Goal: Task Accomplishment & Management: Manage account settings

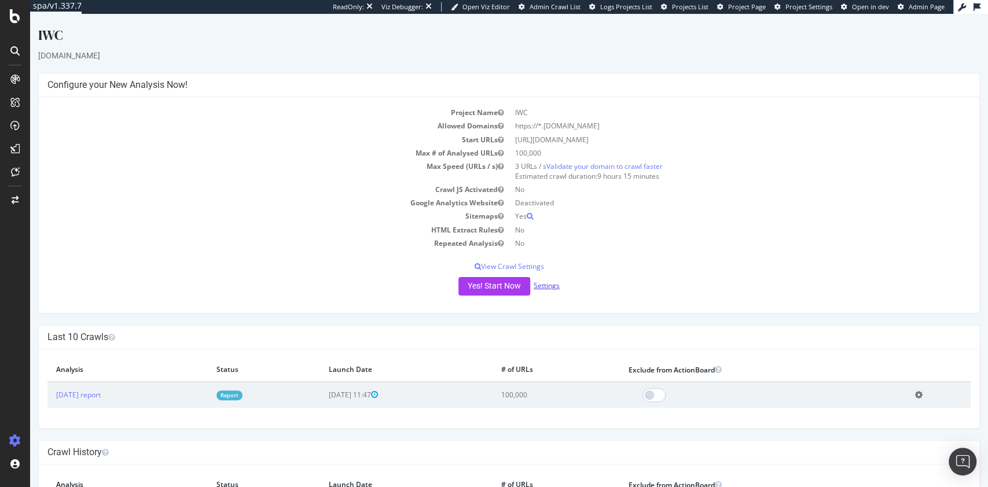
click at [548, 285] on link "Settings" at bounding box center [547, 286] width 26 height 10
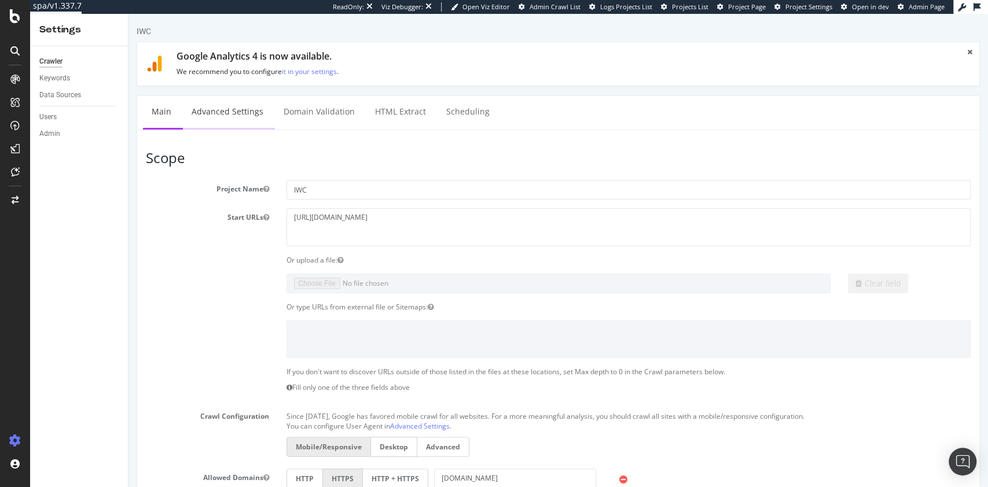
click at [217, 122] on link "Advanced Settings" at bounding box center [227, 112] width 89 height 32
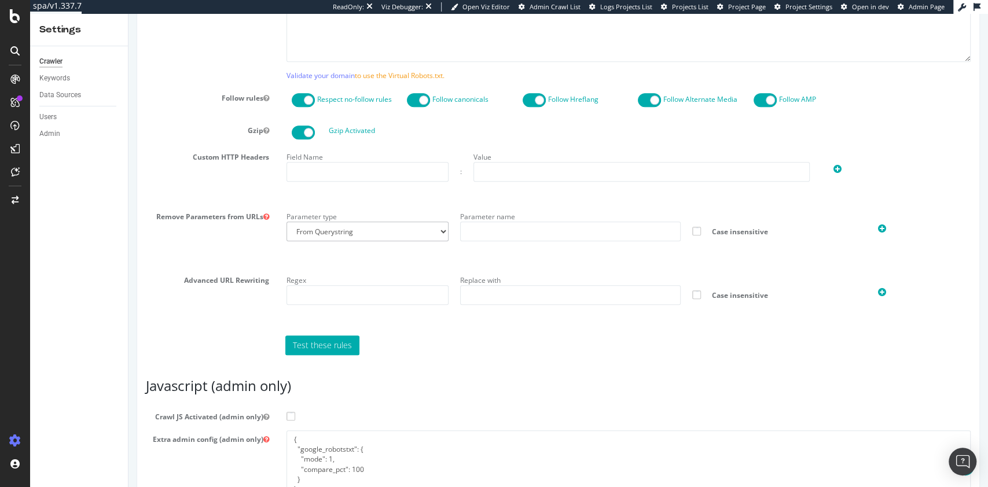
scroll to position [772, 0]
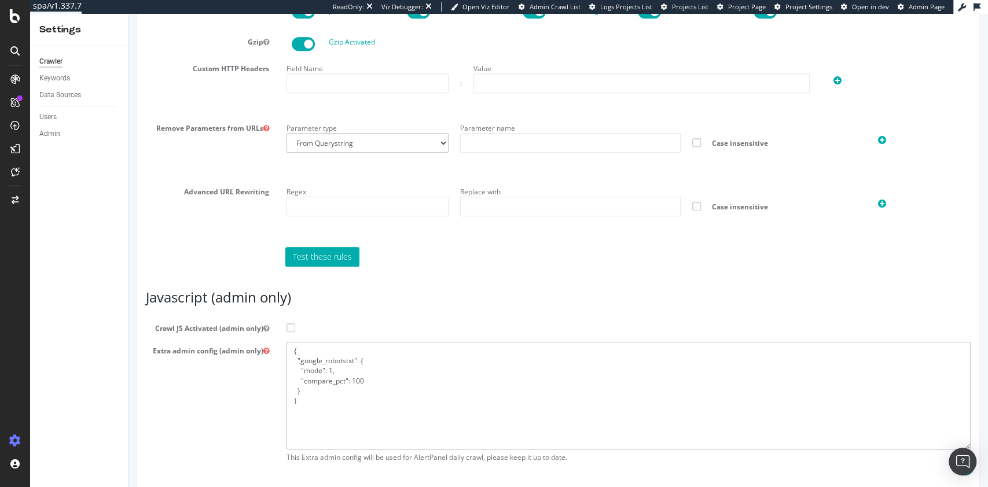
click at [442, 438] on textarea "{ "google_robotstxt": { "mode": 1, "compare_pct": 100 } }" at bounding box center [629, 395] width 685 height 107
paste textarea "flags": [ "cube" ], "beta": { "pap_mini_rules": [ "+* #everything else" ] }, ""
type textarea "{ "flags": [ "cube" ], "beta": { "pap_mini_rules": [ "+* #everything else" ] },…"
click at [287, 332] on span at bounding box center [291, 328] width 9 height 9
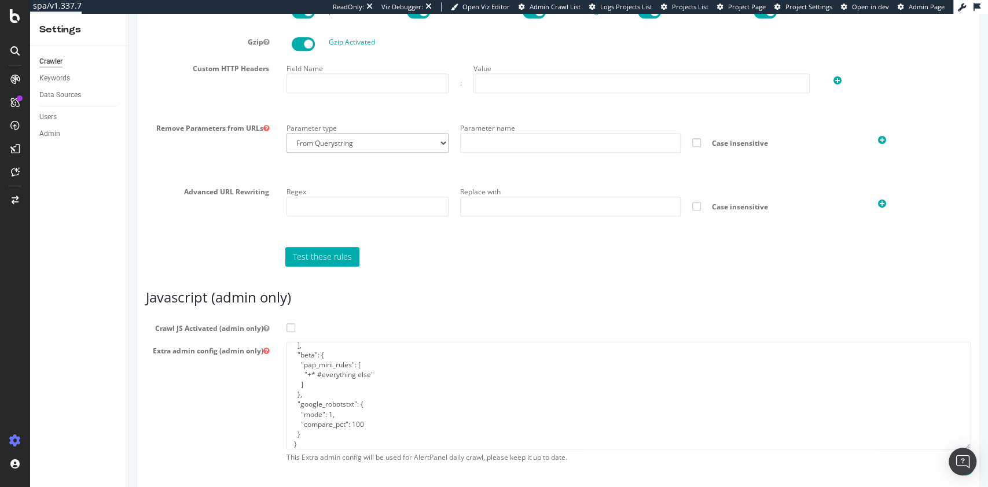
click at [129, 14] on input "Crawl JS Activated (admin only)" at bounding box center [129, 14] width 0 height 0
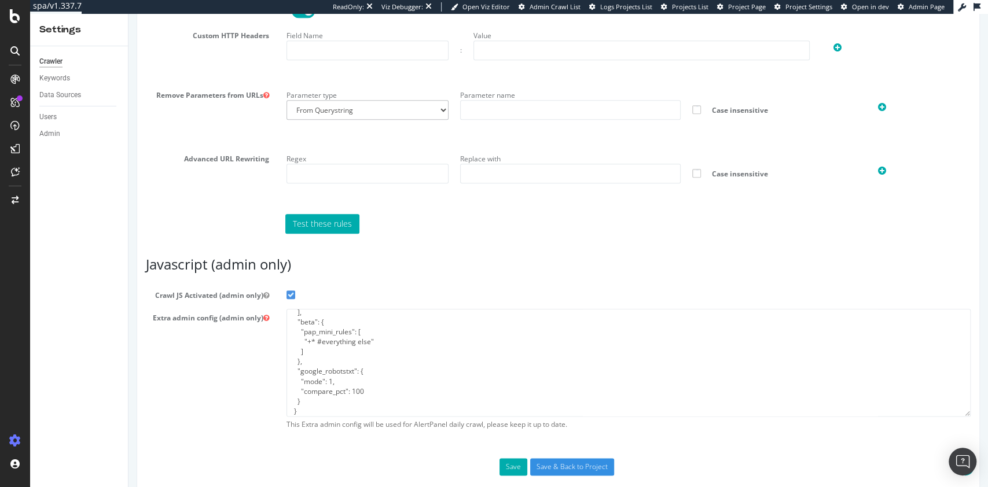
scroll to position [830, 0]
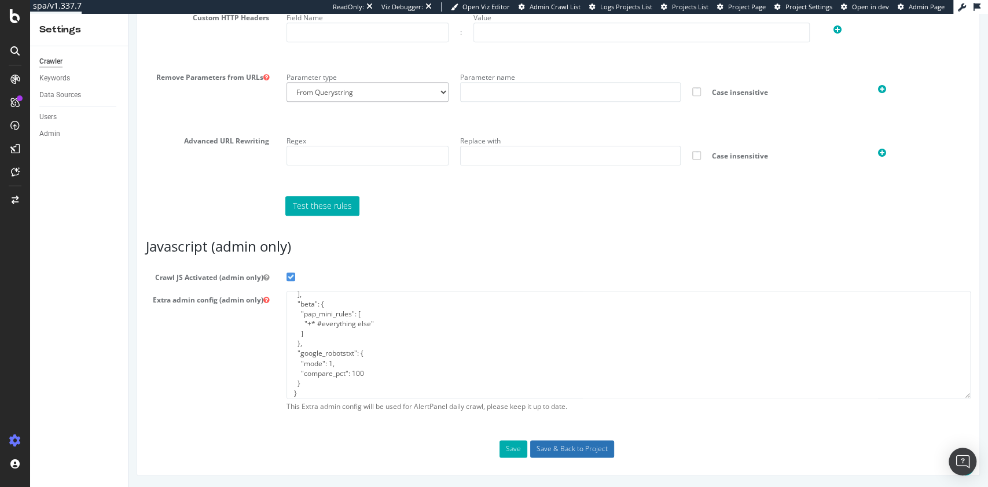
click at [572, 448] on input "Save & Back to Project" at bounding box center [572, 449] width 84 height 17
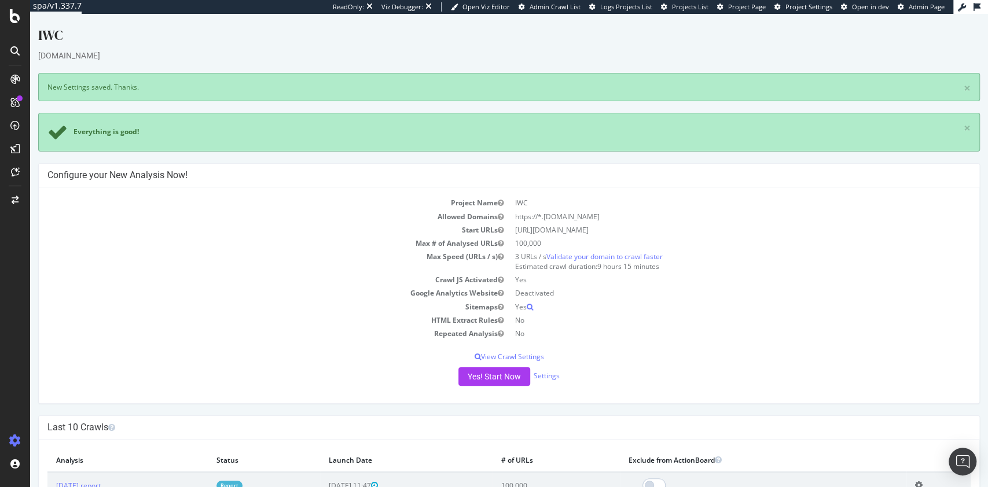
click at [489, 50] on div "iwc.com" at bounding box center [509, 56] width 942 height 12
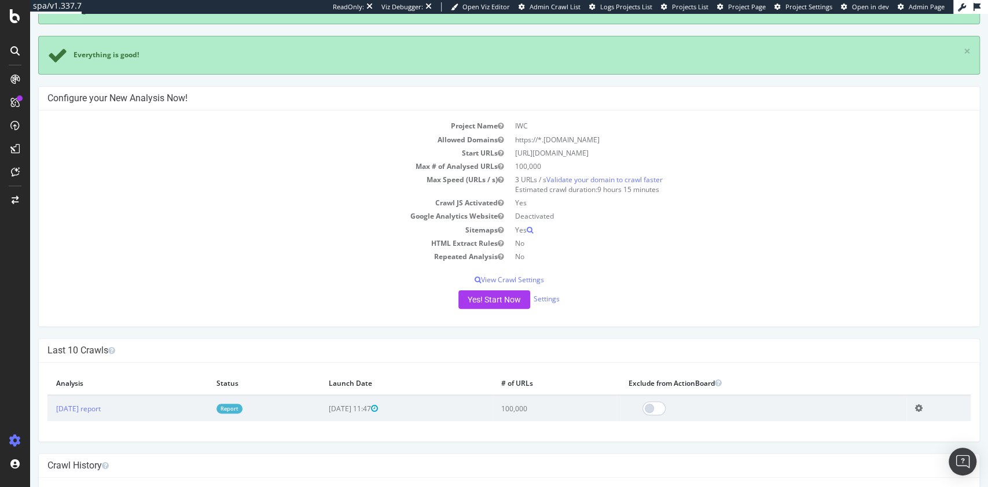
click at [243, 409] on link "Report" at bounding box center [230, 409] width 26 height 10
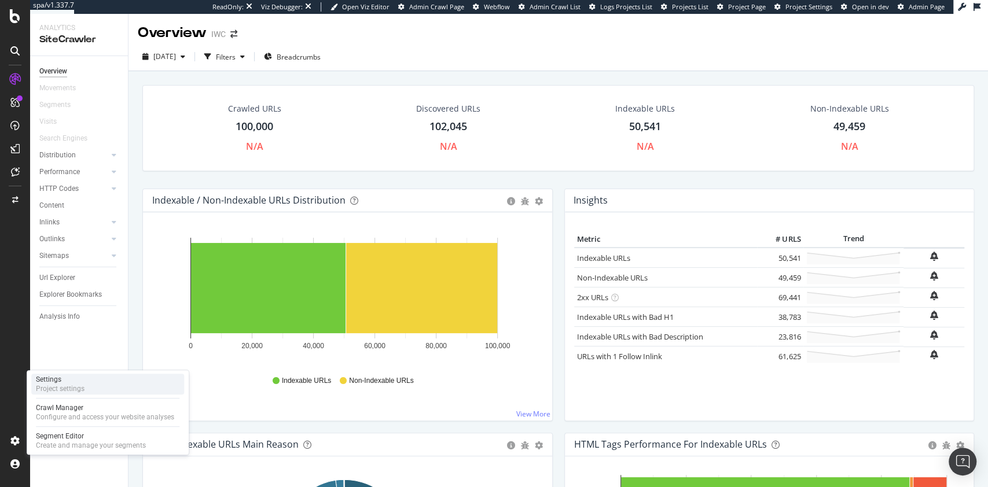
drag, startPoint x: 65, startPoint y: 386, endPoint x: 89, endPoint y: 377, distance: 25.3
click at [65, 386] on div "Project settings" at bounding box center [60, 388] width 49 height 9
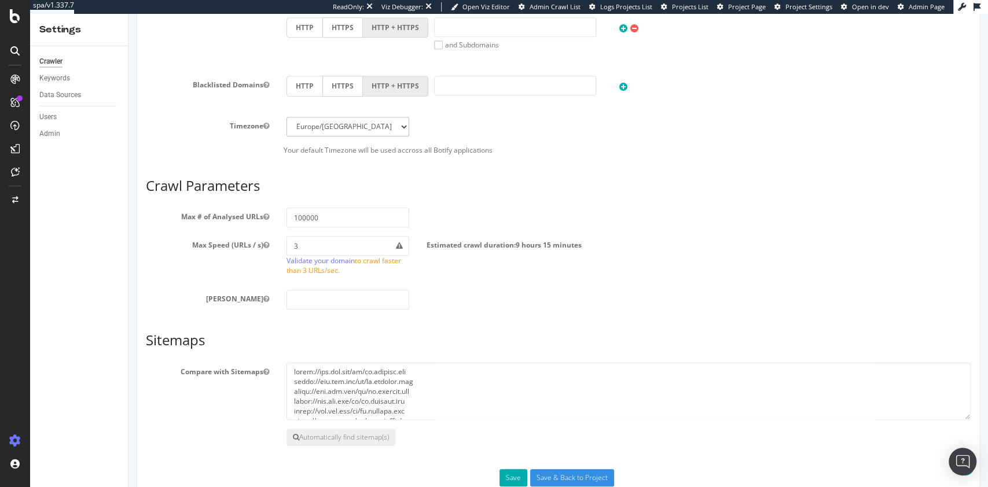
scroll to position [540, 0]
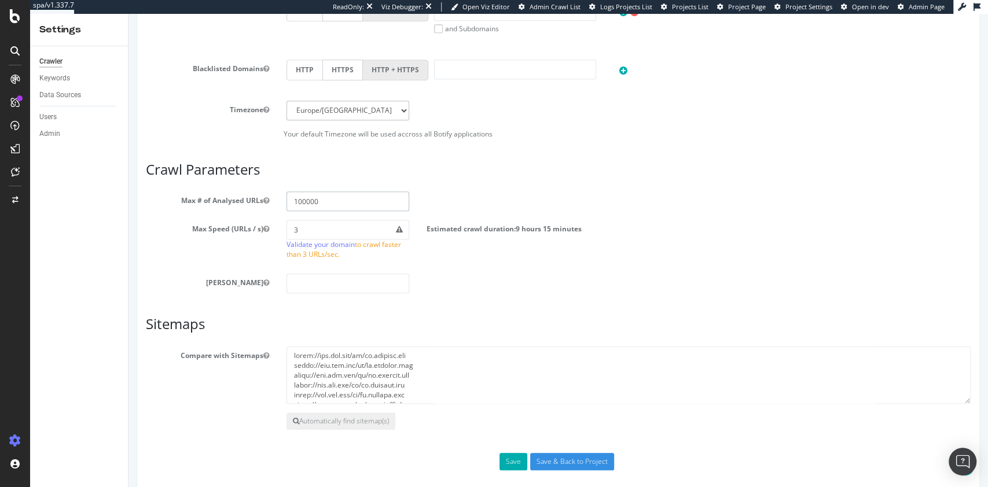
drag, startPoint x: 342, startPoint y: 196, endPoint x: 204, endPoint y: 211, distance: 138.6
click at [204, 211] on section "Max # of Analysed URLs 100000 Max Speed (URLs / s) 3 Validate your domain to cr…" at bounding box center [558, 243] width 825 height 102
type input "1"
type input "200000"
click at [593, 457] on input "Save & Back to Project" at bounding box center [572, 461] width 84 height 17
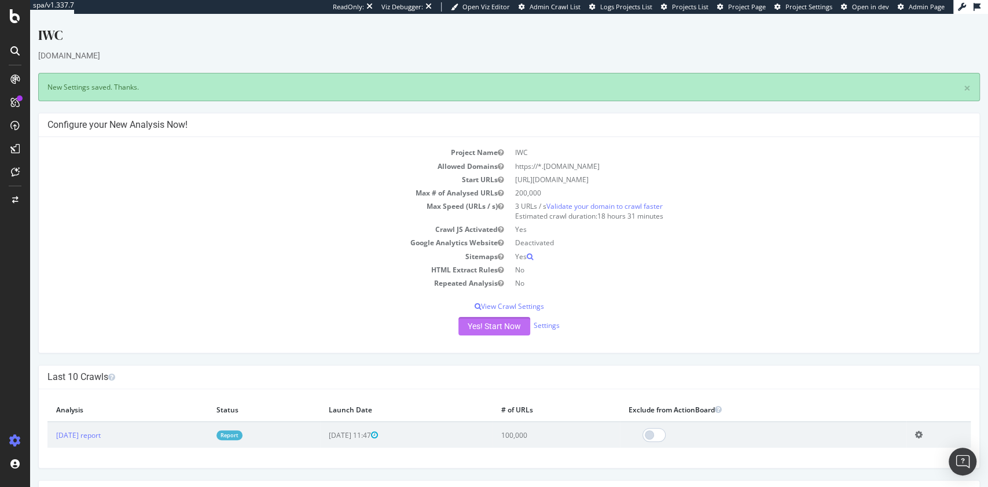
click at [492, 318] on button "Yes! Start Now" at bounding box center [494, 326] width 72 height 19
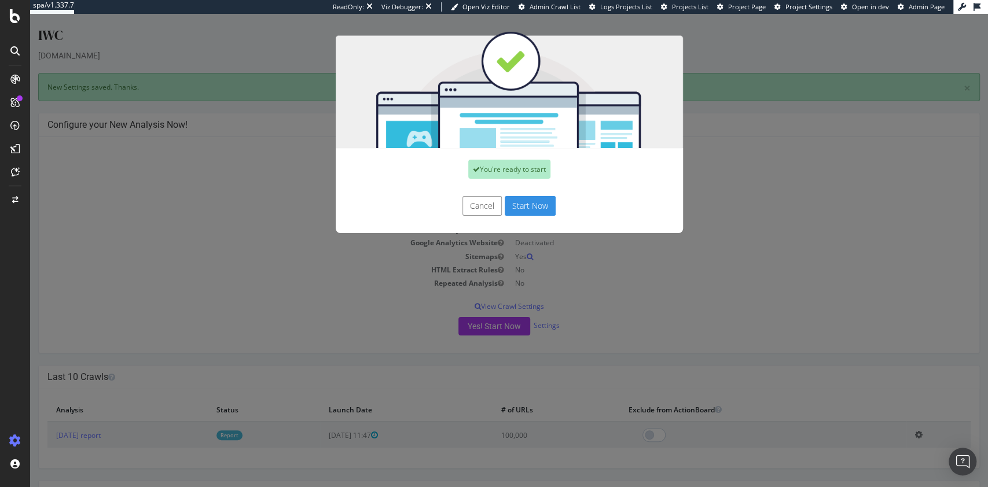
click at [520, 200] on button "Start Now" at bounding box center [530, 206] width 51 height 20
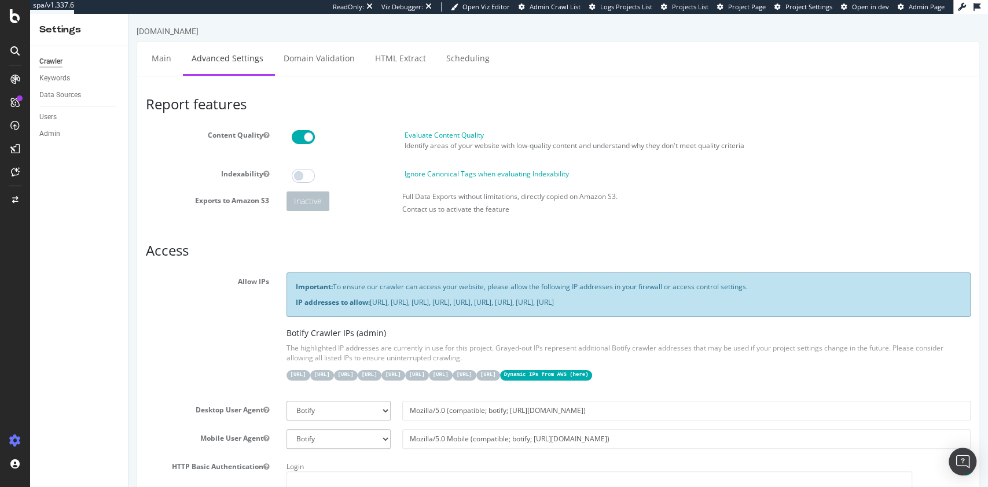
scroll to position [812, 0]
